Goal: Task Accomplishment & Management: Use online tool/utility

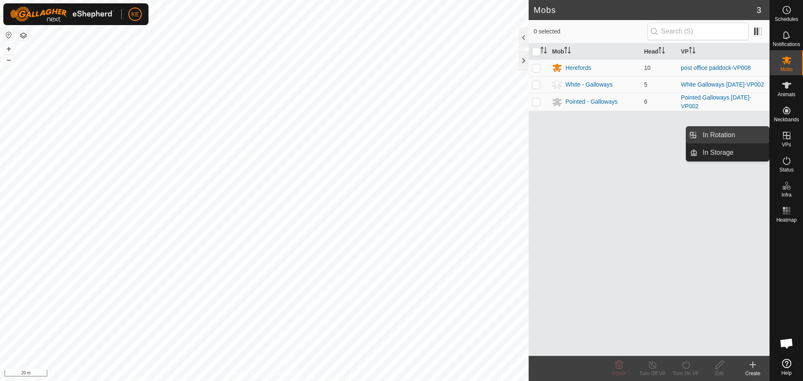
drag, startPoint x: 760, startPoint y: 134, endPoint x: 732, endPoint y: 133, distance: 28.0
click at [732, 133] on link "In Rotation" at bounding box center [732, 135] width 71 height 17
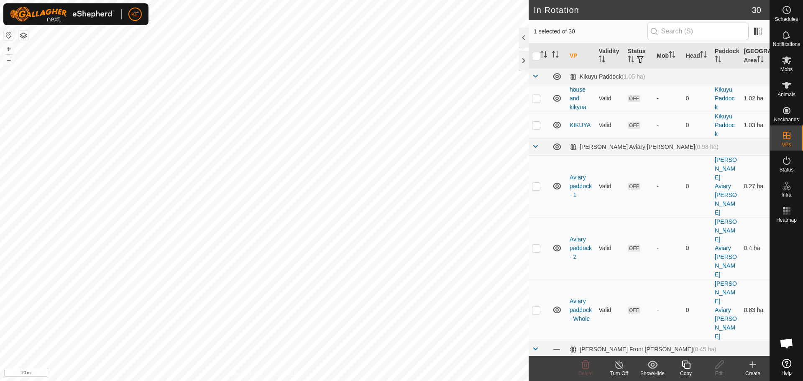
checkbox input "true"
click at [683, 365] on icon at bounding box center [686, 365] width 10 height 10
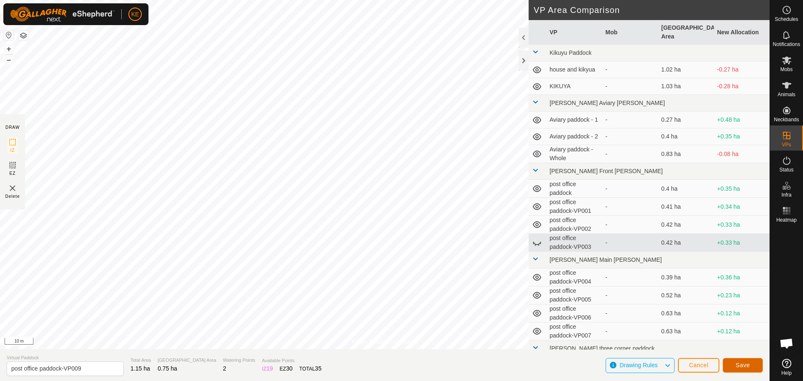
click at [745, 362] on span "Save" at bounding box center [742, 365] width 14 height 7
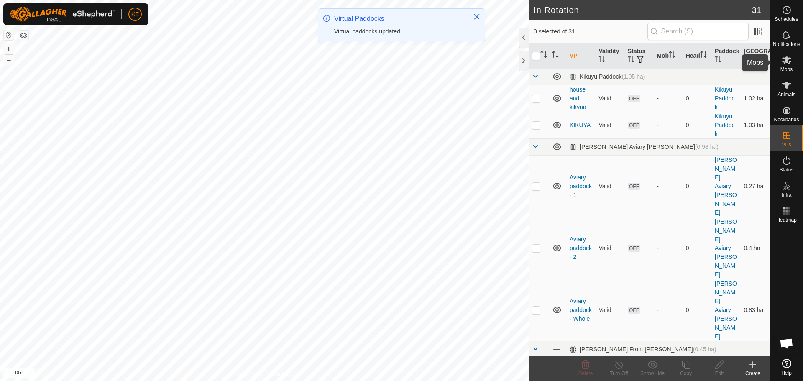
click at [791, 58] on es-mob-svg-icon at bounding box center [786, 60] width 15 height 13
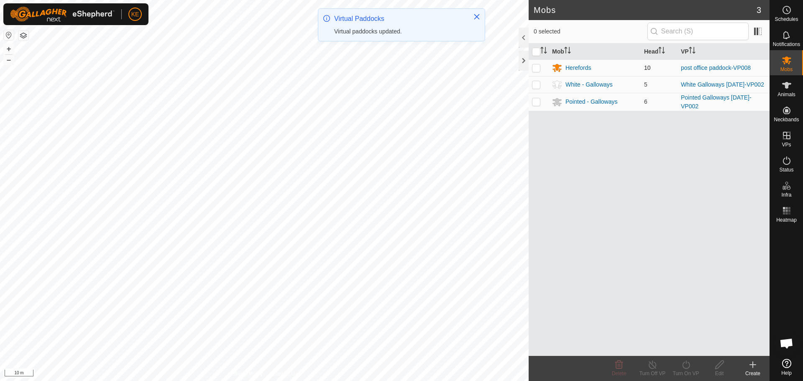
click at [535, 69] on p-checkbox at bounding box center [536, 67] width 8 height 7
checkbox input "true"
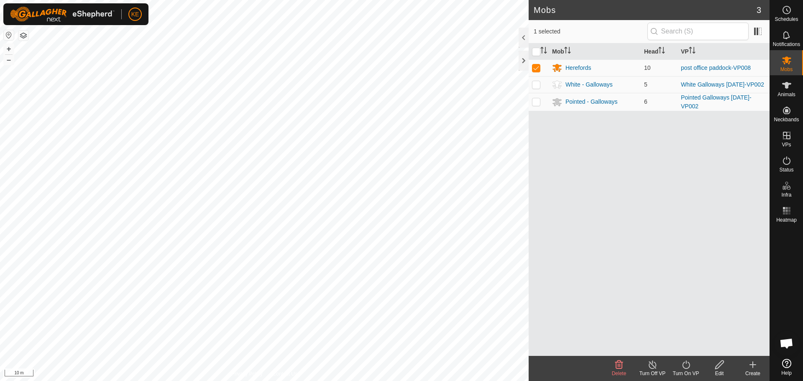
click at [689, 367] on icon at bounding box center [686, 364] width 8 height 8
click at [686, 346] on link "Now" at bounding box center [710, 346] width 83 height 17
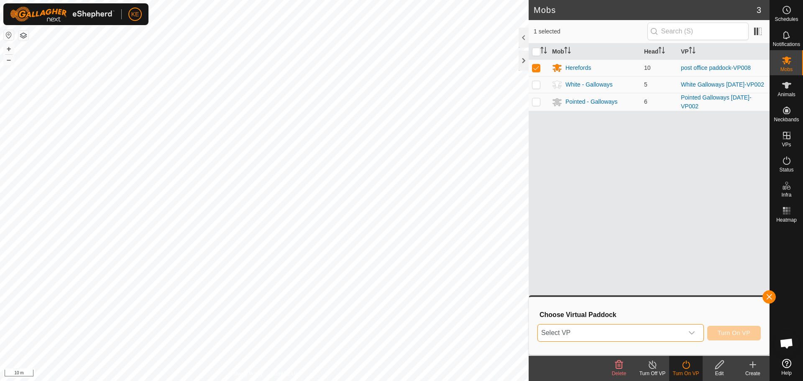
click at [630, 332] on span "Select VP" at bounding box center [610, 332] width 145 height 17
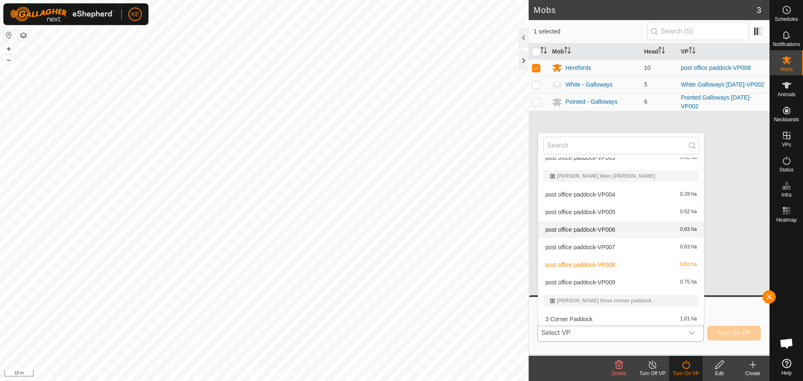
scroll to position [222, 0]
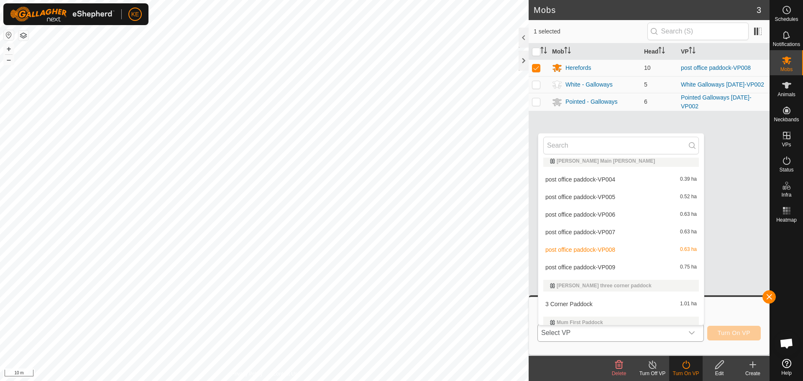
click at [606, 267] on li "post office paddock-VP009 0.75 ha" at bounding box center [621, 267] width 166 height 17
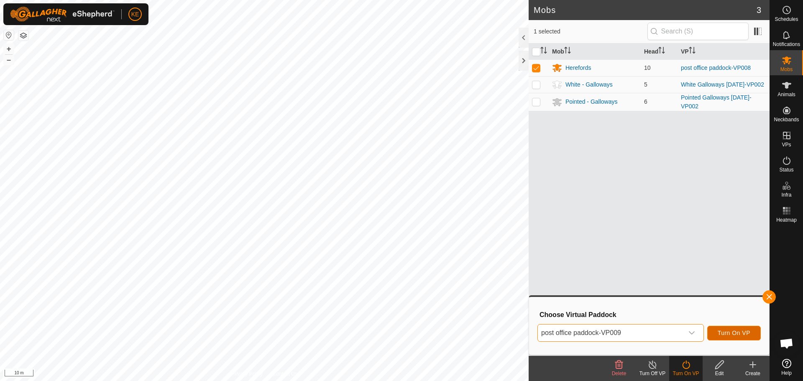
click at [731, 332] on span "Turn On VP" at bounding box center [733, 332] width 33 height 7
